Goal: Task Accomplishment & Management: Use online tool/utility

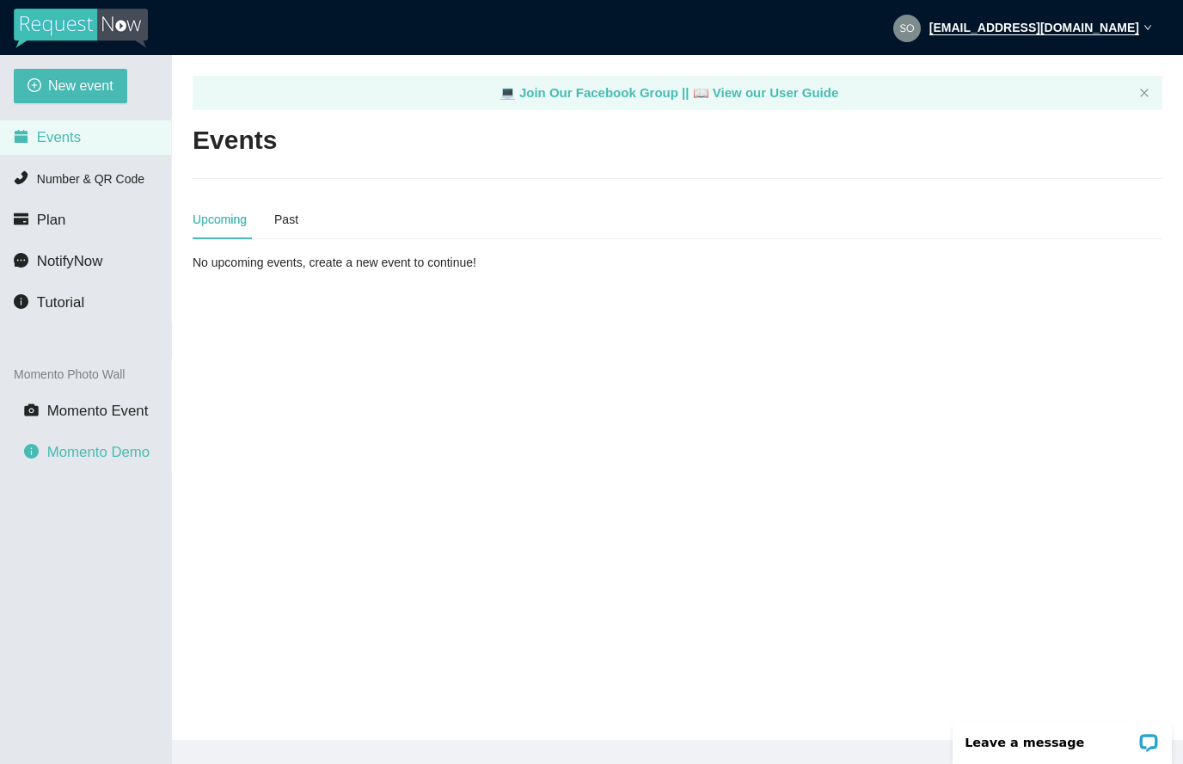
click at [103, 456] on span "Momento Demo" at bounding box center [98, 452] width 102 height 16
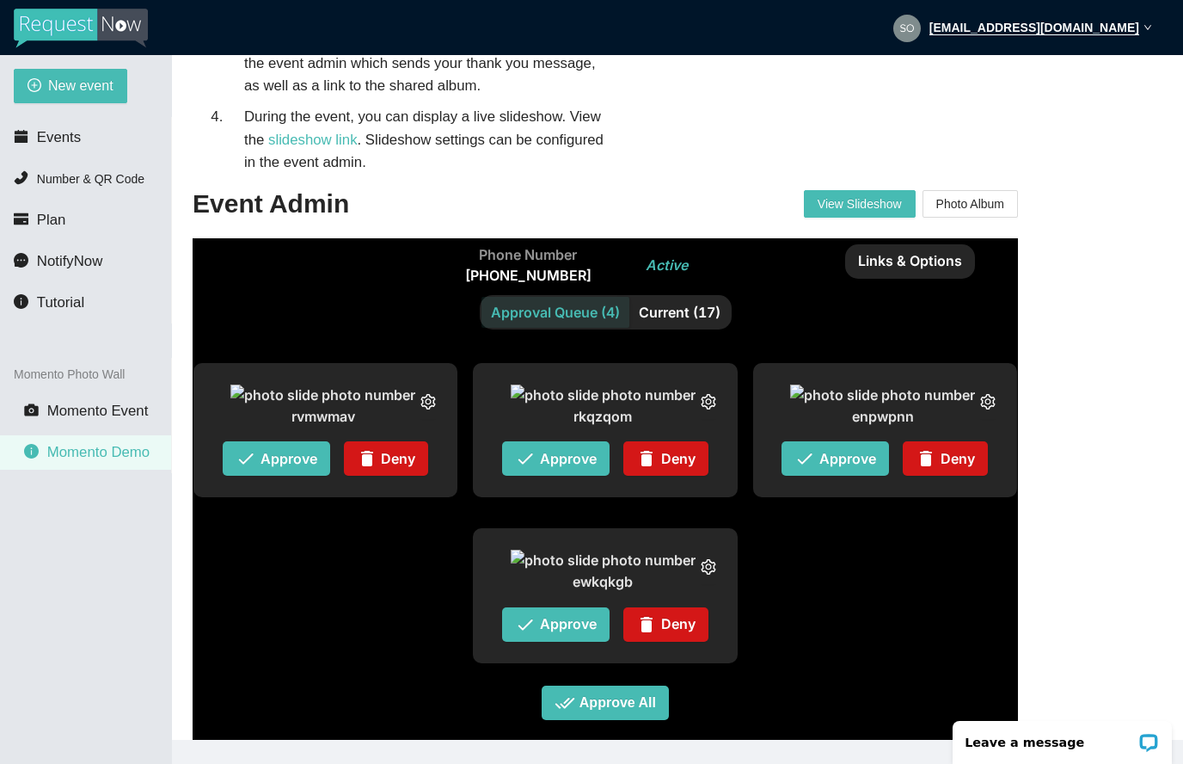
scroll to position [289, 0]
click at [636, 711] on span "Approve All" at bounding box center [618, 703] width 77 height 22
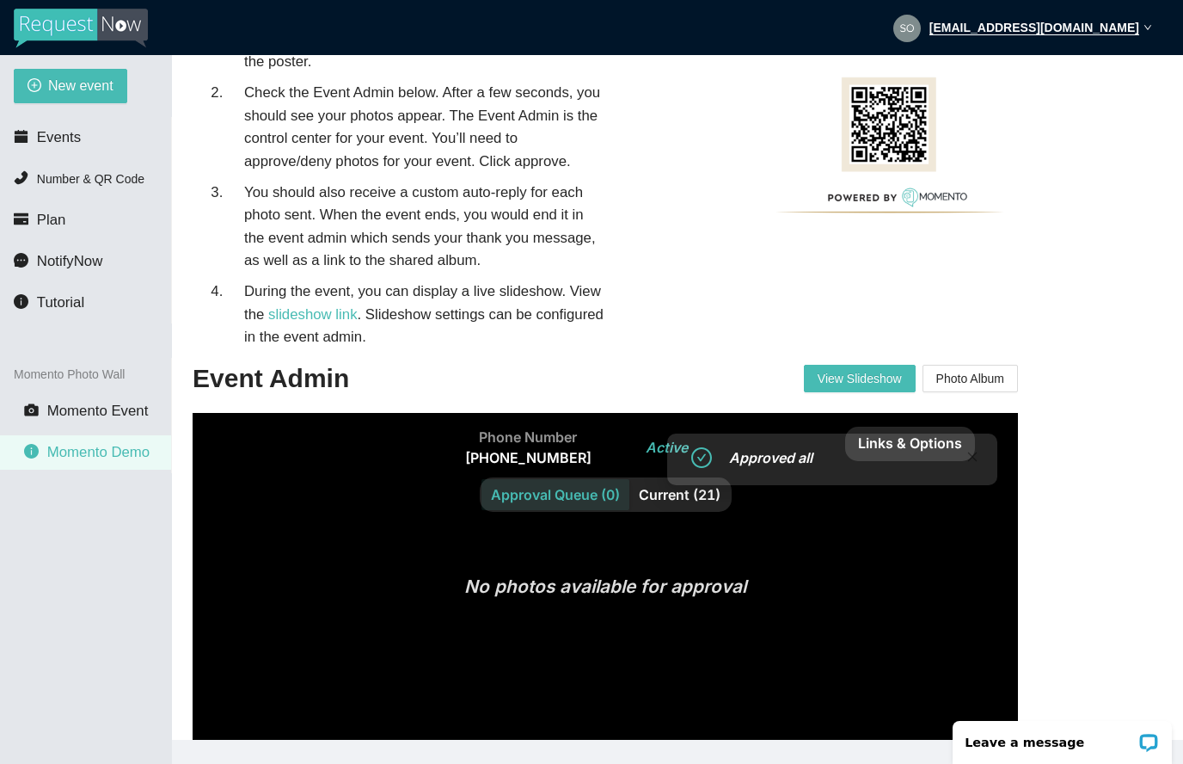
scroll to position [317, 0]
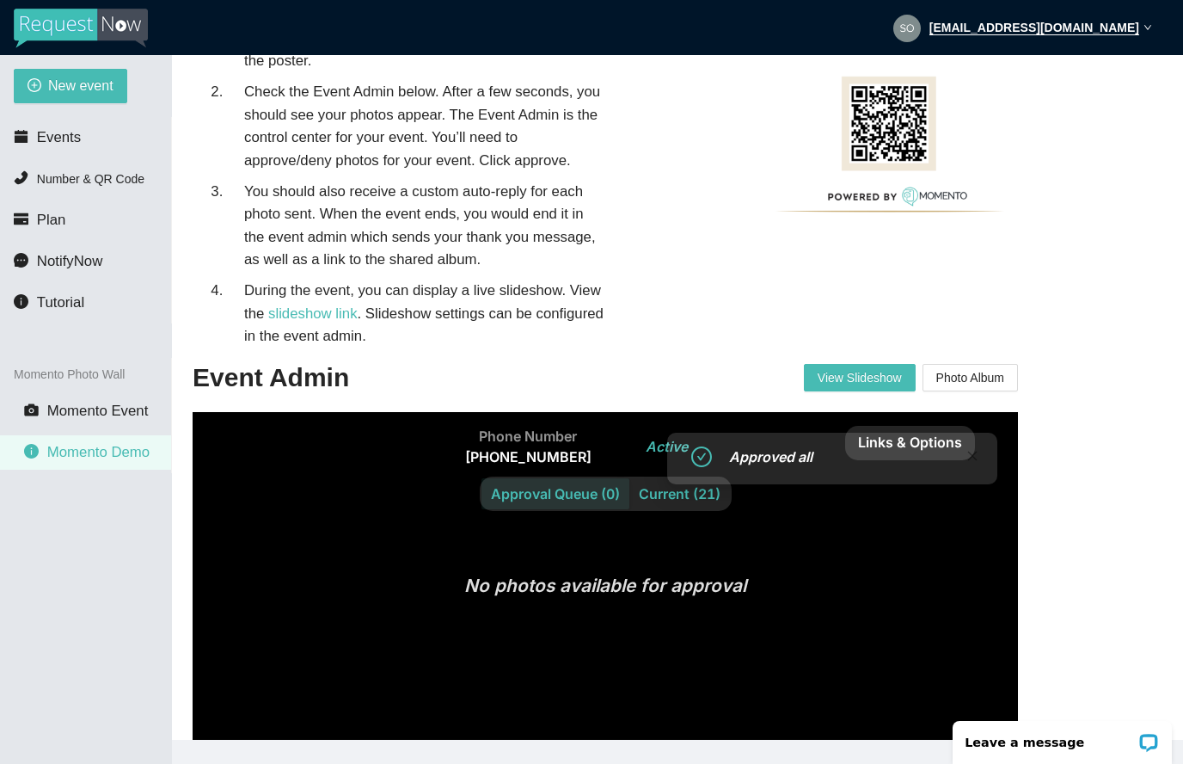
click at [674, 502] on div "Current (21)" at bounding box center [680, 493] width 101 height 31
click at [630, 478] on input "Current (21)" at bounding box center [630, 478] width 0 height 0
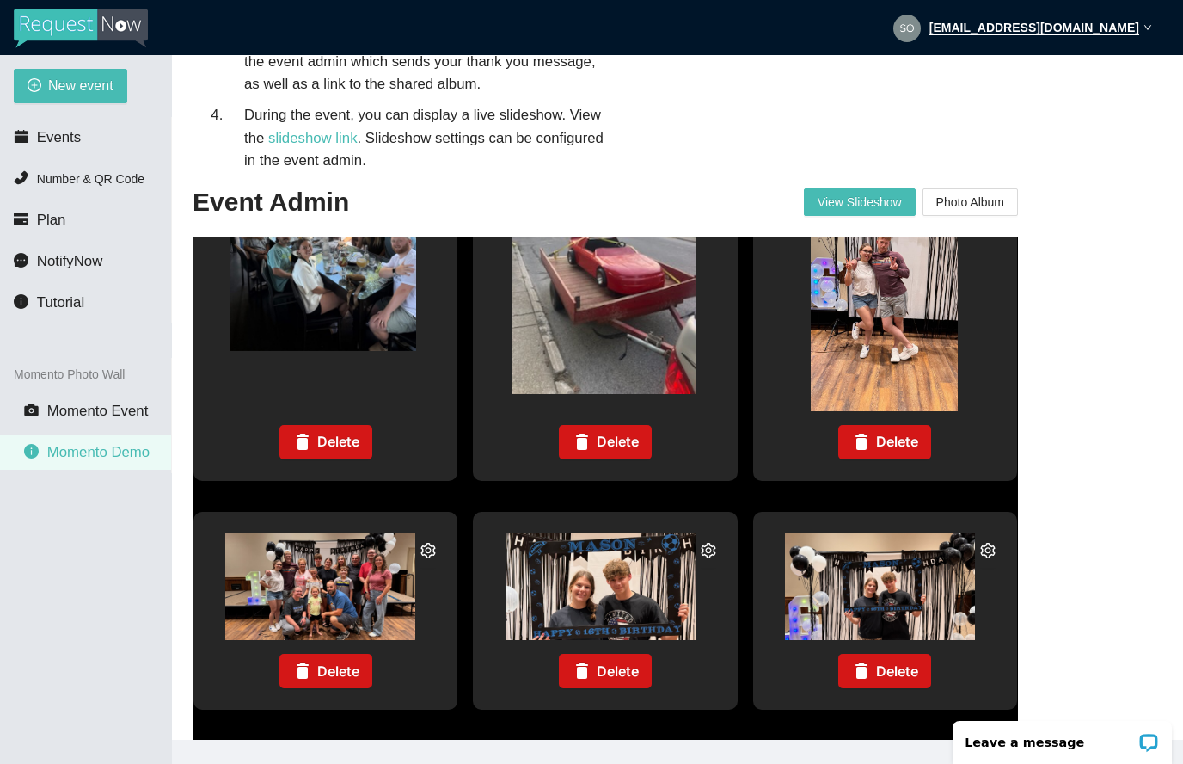
scroll to position [491, 0]
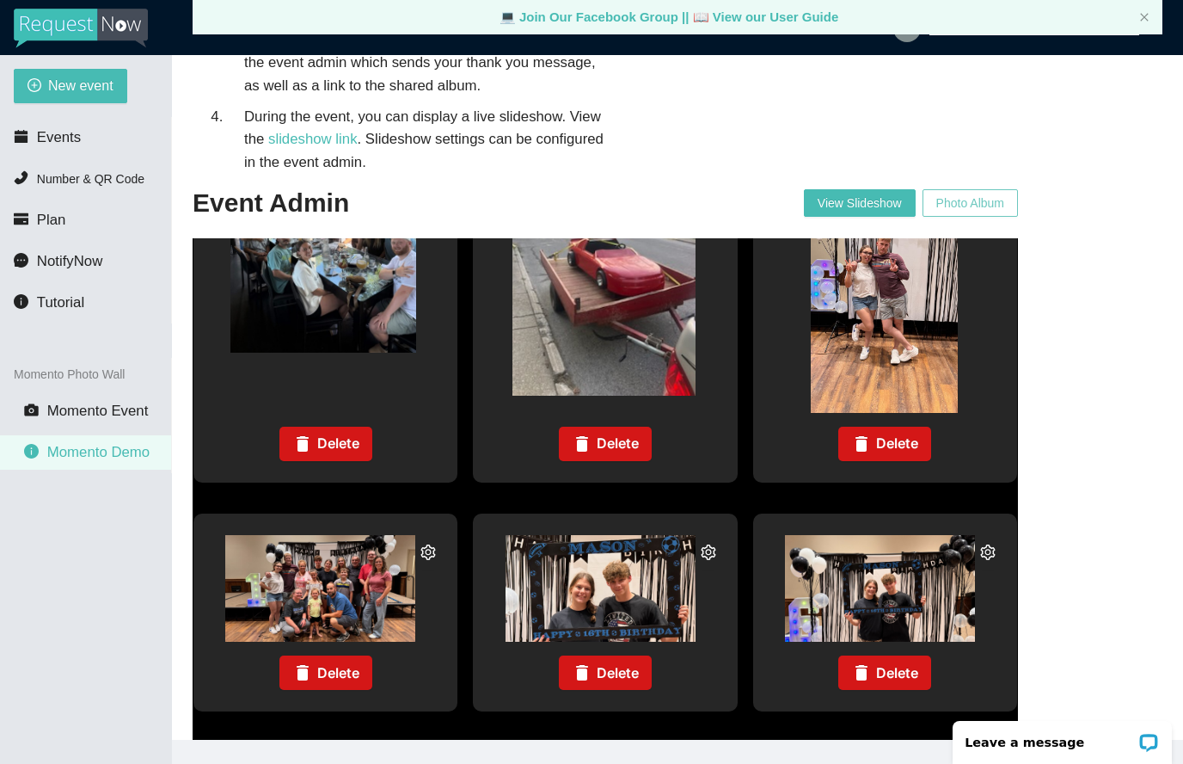
click at [960, 190] on span "Photo Album" at bounding box center [971, 203] width 68 height 26
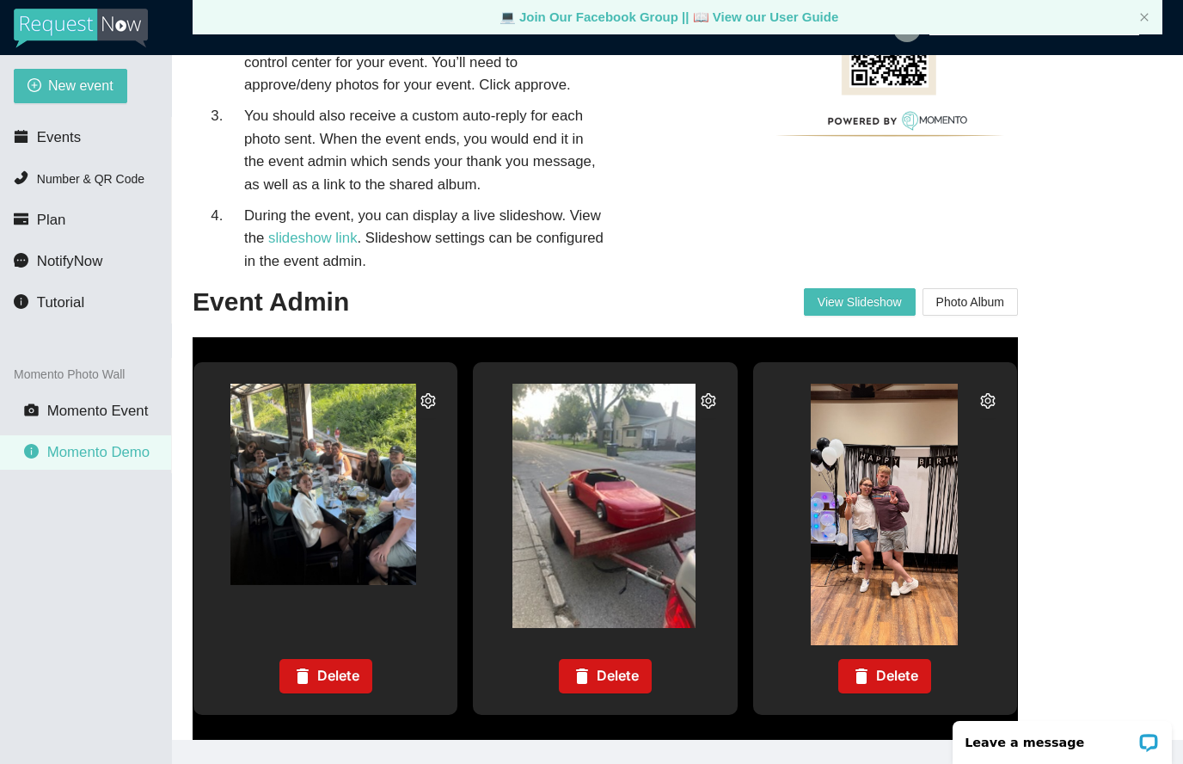
scroll to position [1965, 0]
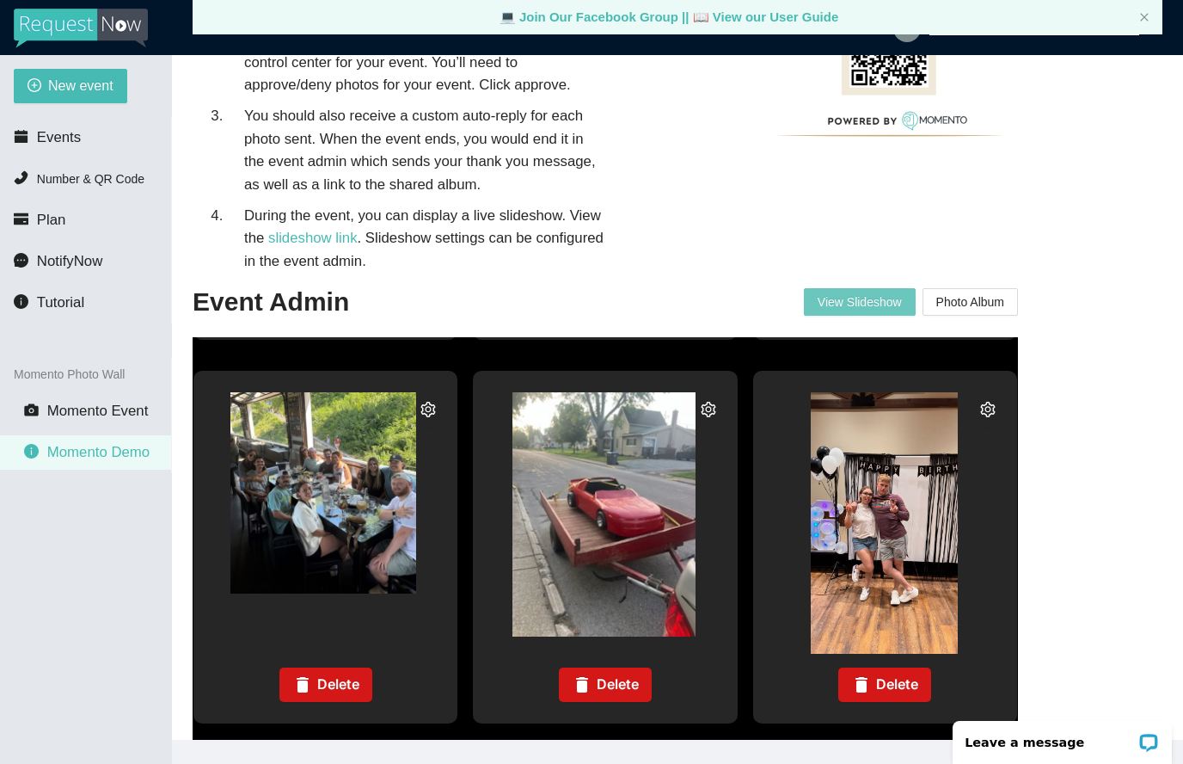
click at [849, 289] on span "View Slideshow" at bounding box center [860, 302] width 84 height 26
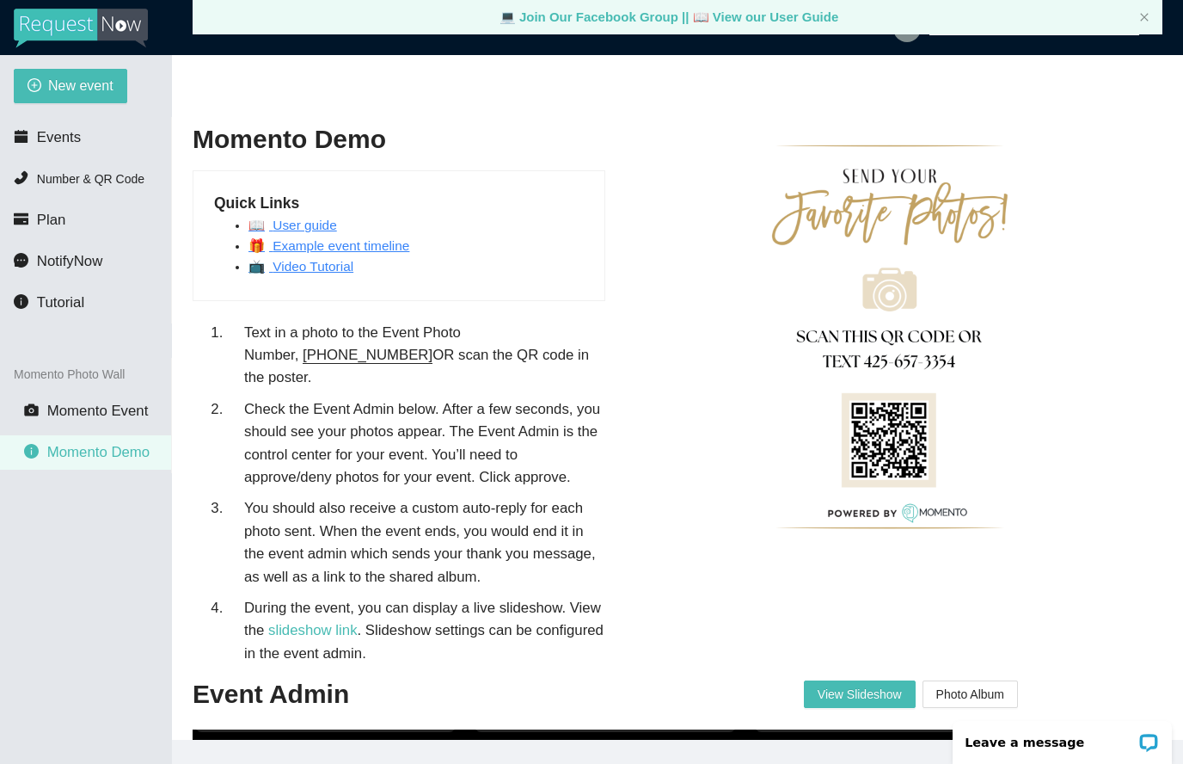
scroll to position [0, 0]
click at [117, 413] on span "Momento Event" at bounding box center [97, 411] width 101 height 16
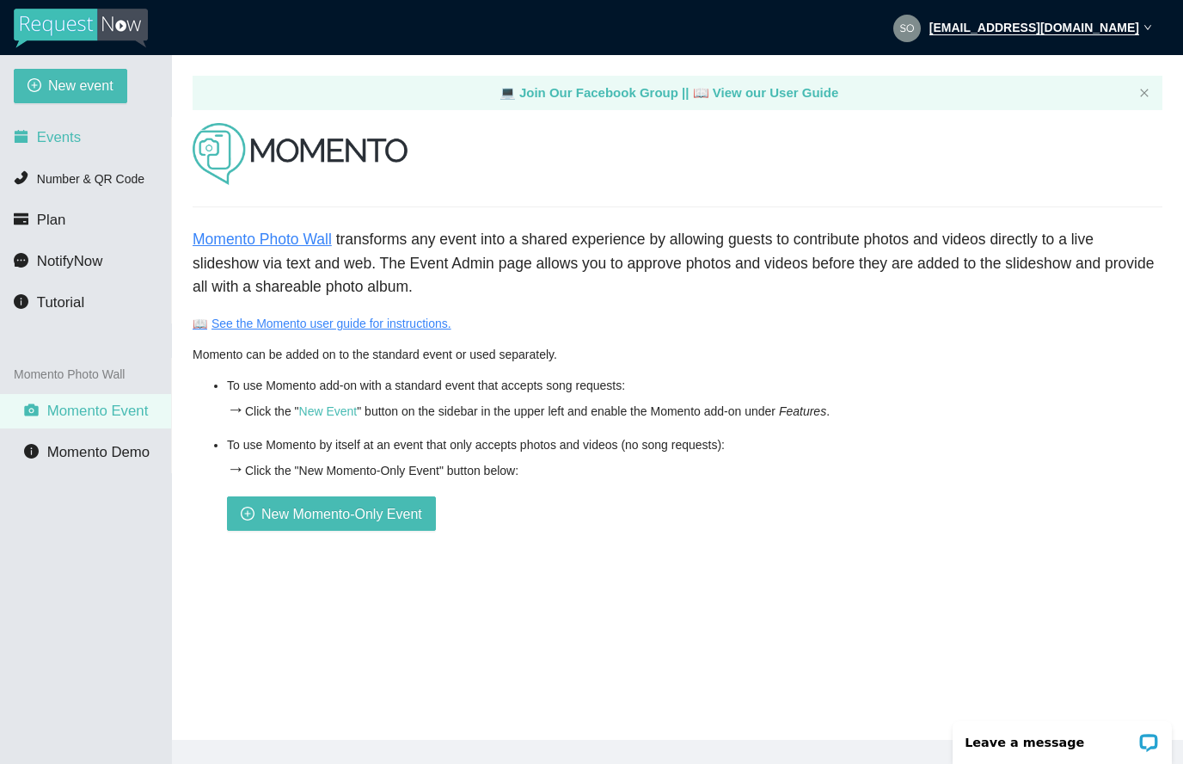
click at [48, 146] on li "Events" at bounding box center [85, 137] width 171 height 34
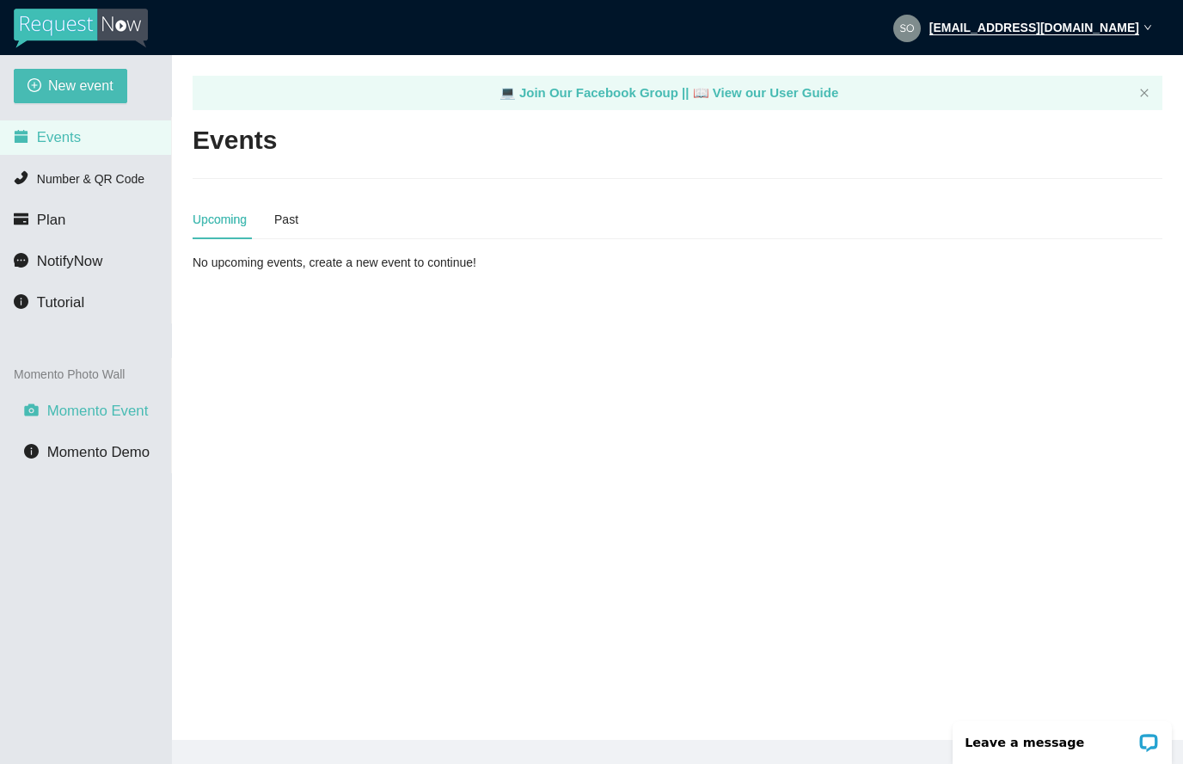
click at [85, 415] on span "Momento Event" at bounding box center [97, 411] width 101 height 16
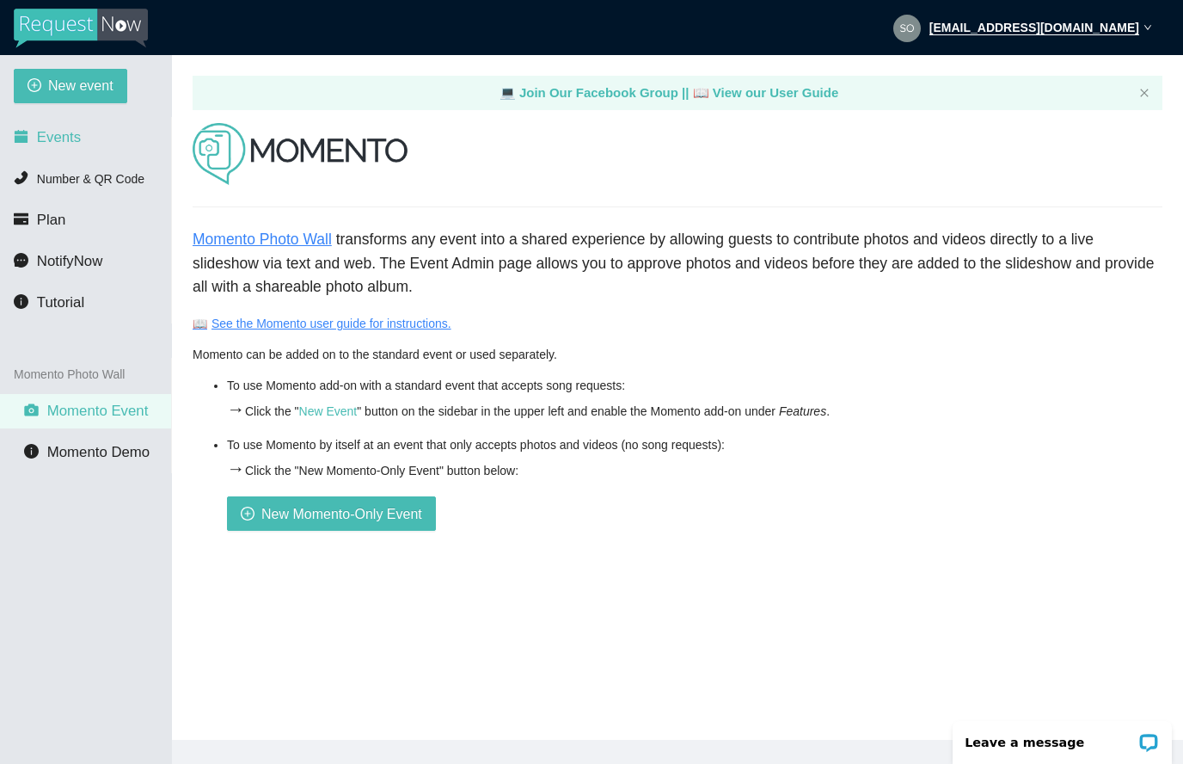
click at [67, 144] on span "Events" at bounding box center [59, 137] width 44 height 16
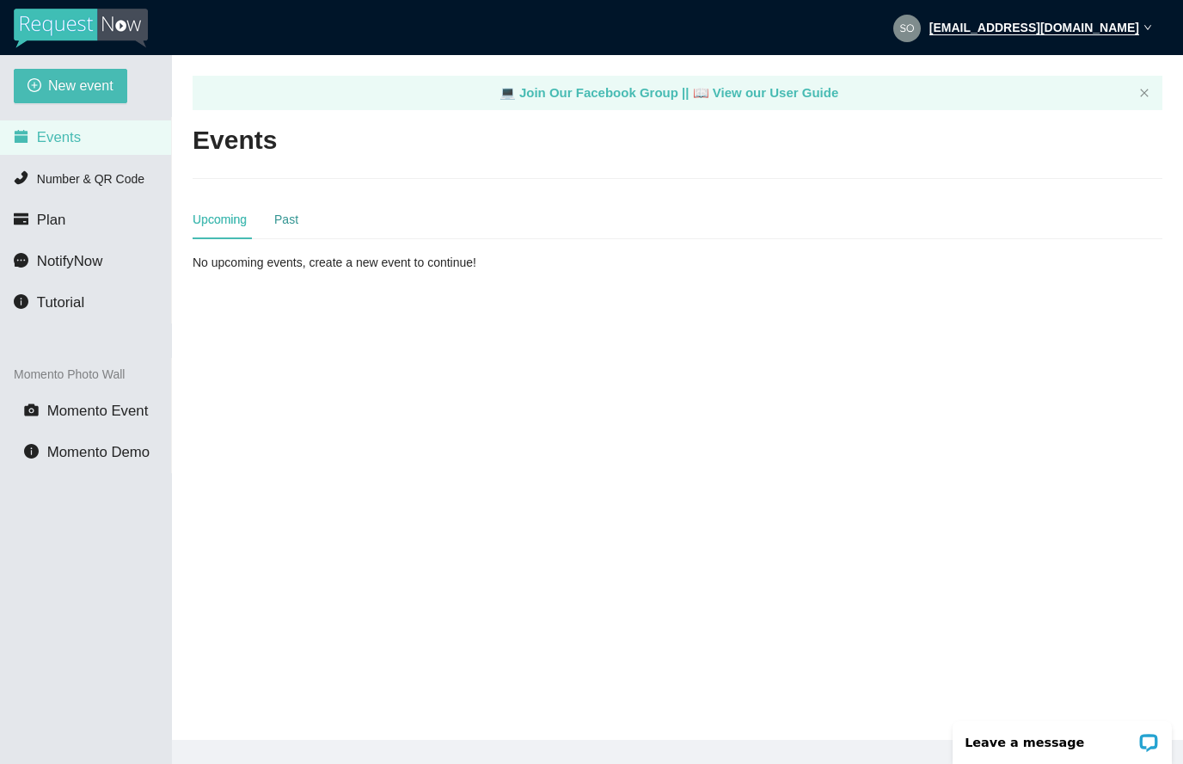
click at [298, 217] on div "Past" at bounding box center [286, 219] width 24 height 19
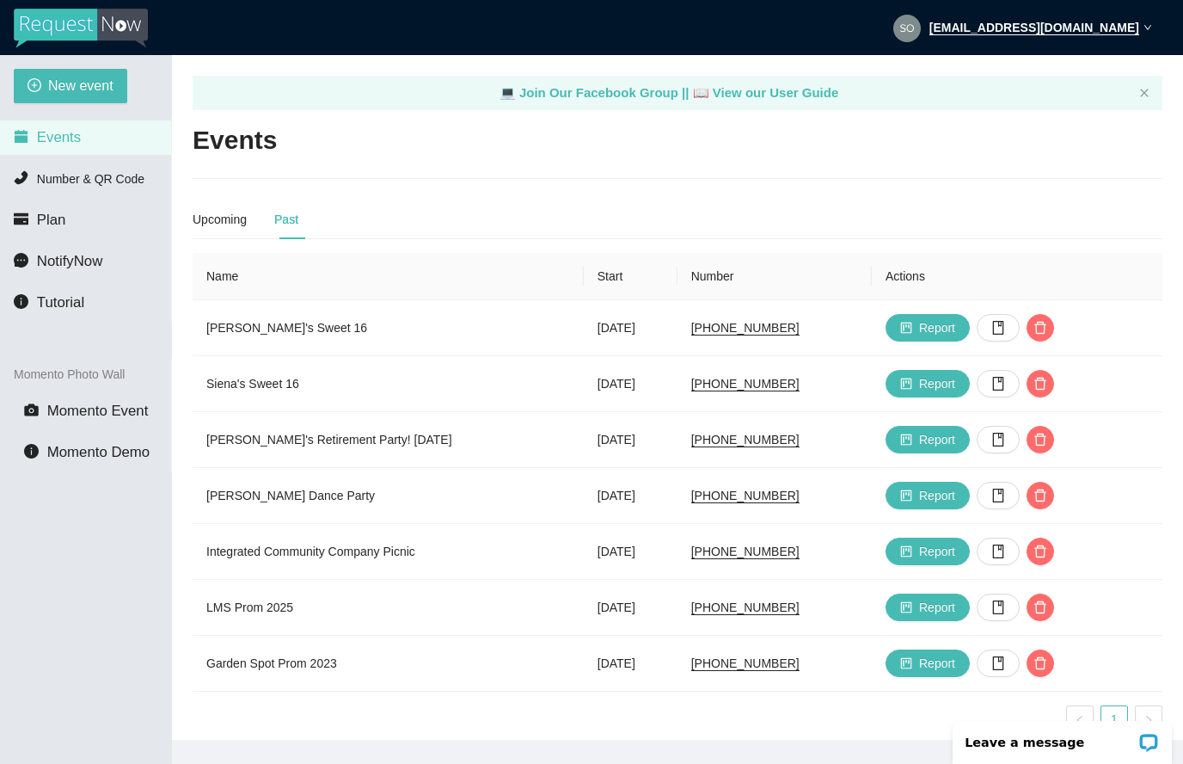
click at [1139, 28] on strong "[EMAIL_ADDRESS][DOMAIN_NAME]" at bounding box center [1035, 28] width 210 height 15
click at [473, 132] on div "Events" at bounding box center [678, 140] width 970 height 35
click at [76, 414] on span "Momento Event" at bounding box center [97, 411] width 101 height 16
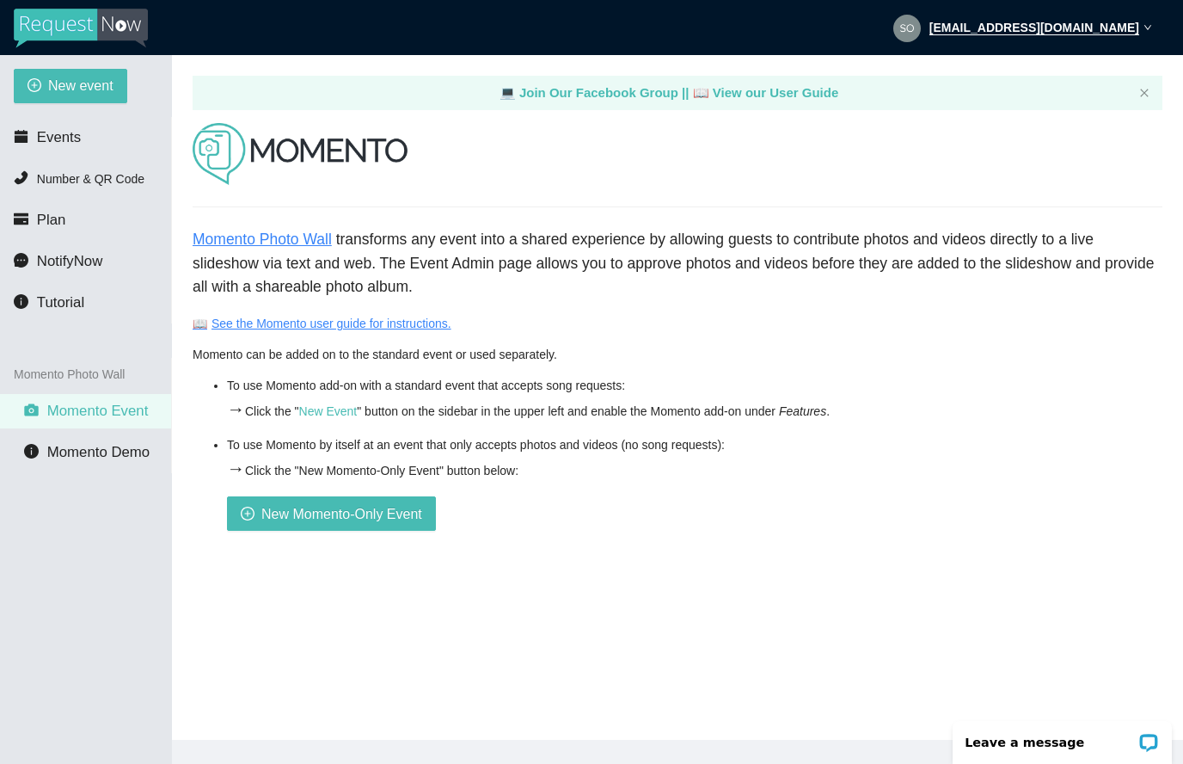
click at [327, 323] on link "📖 See the Momento user guide for instructions." at bounding box center [322, 324] width 259 height 14
click at [48, 218] on span "Plan" at bounding box center [51, 220] width 29 height 16
